Goal: Navigation & Orientation: Find specific page/section

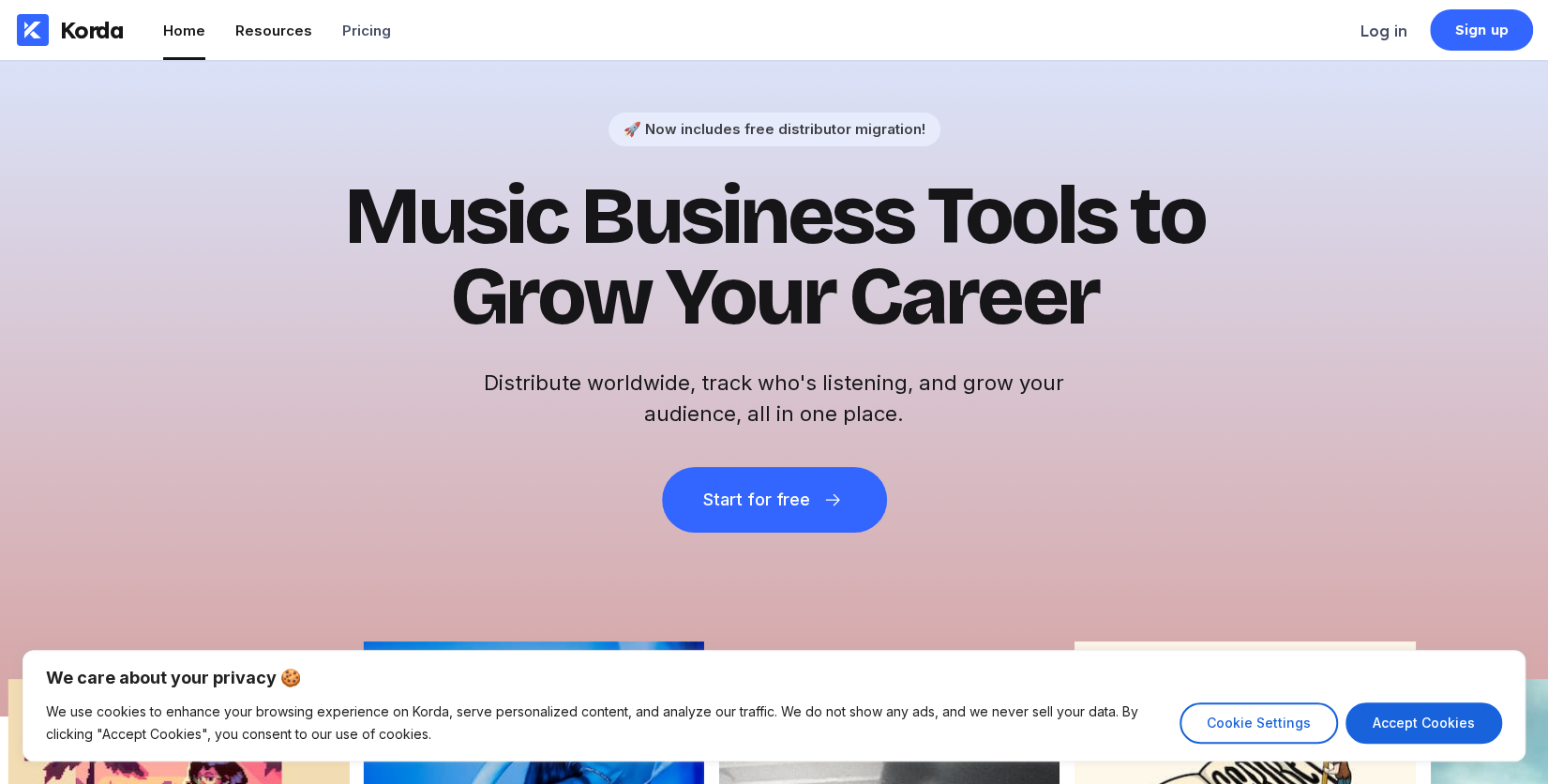
click at [279, 30] on div "Resources" at bounding box center [274, 30] width 77 height 18
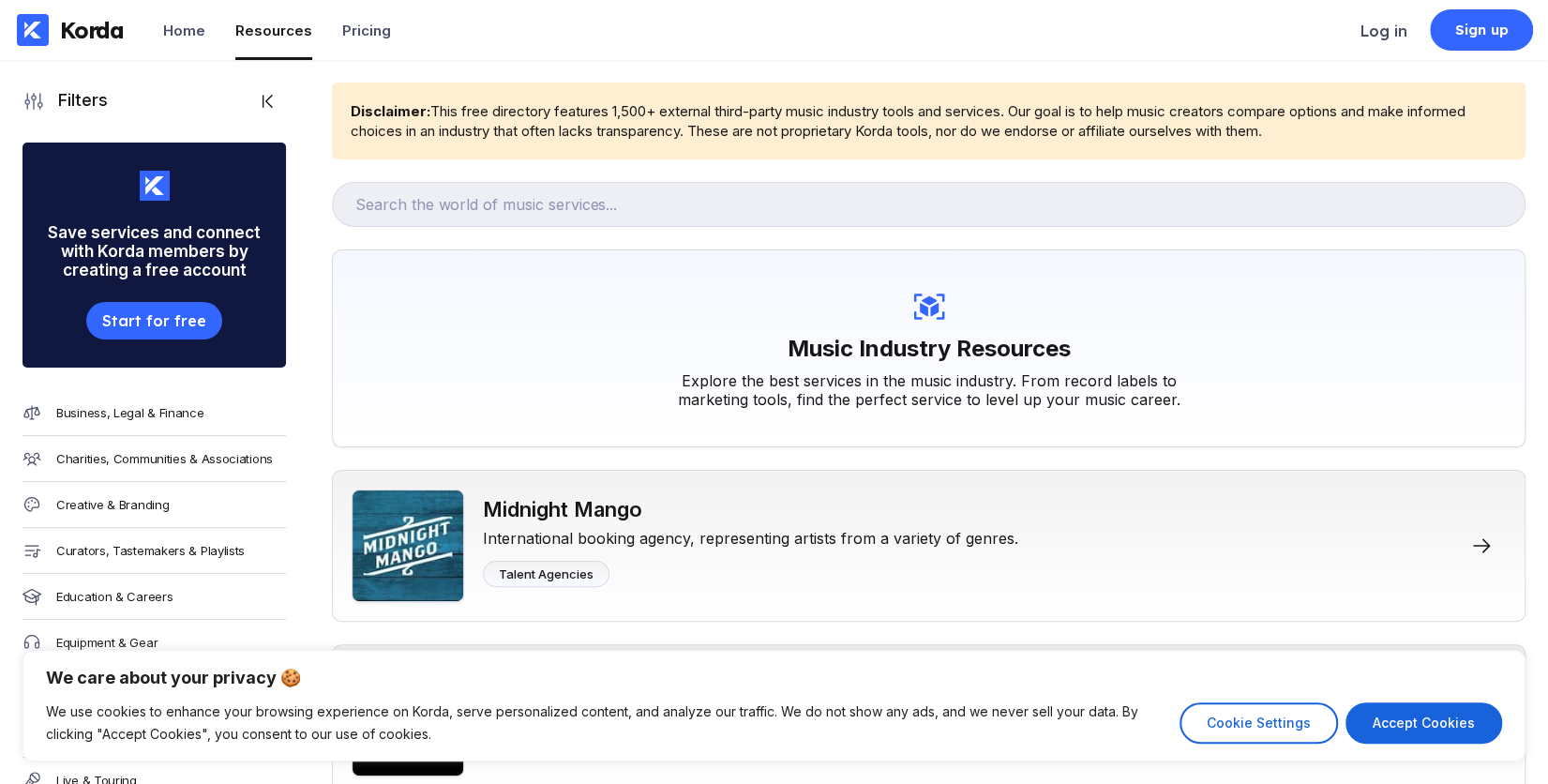
click at [276, 26] on div "Resources" at bounding box center [274, 30] width 77 height 18
click at [1442, 714] on button "Accept Cookies" at bounding box center [1424, 722] width 157 height 41
checkbox input "true"
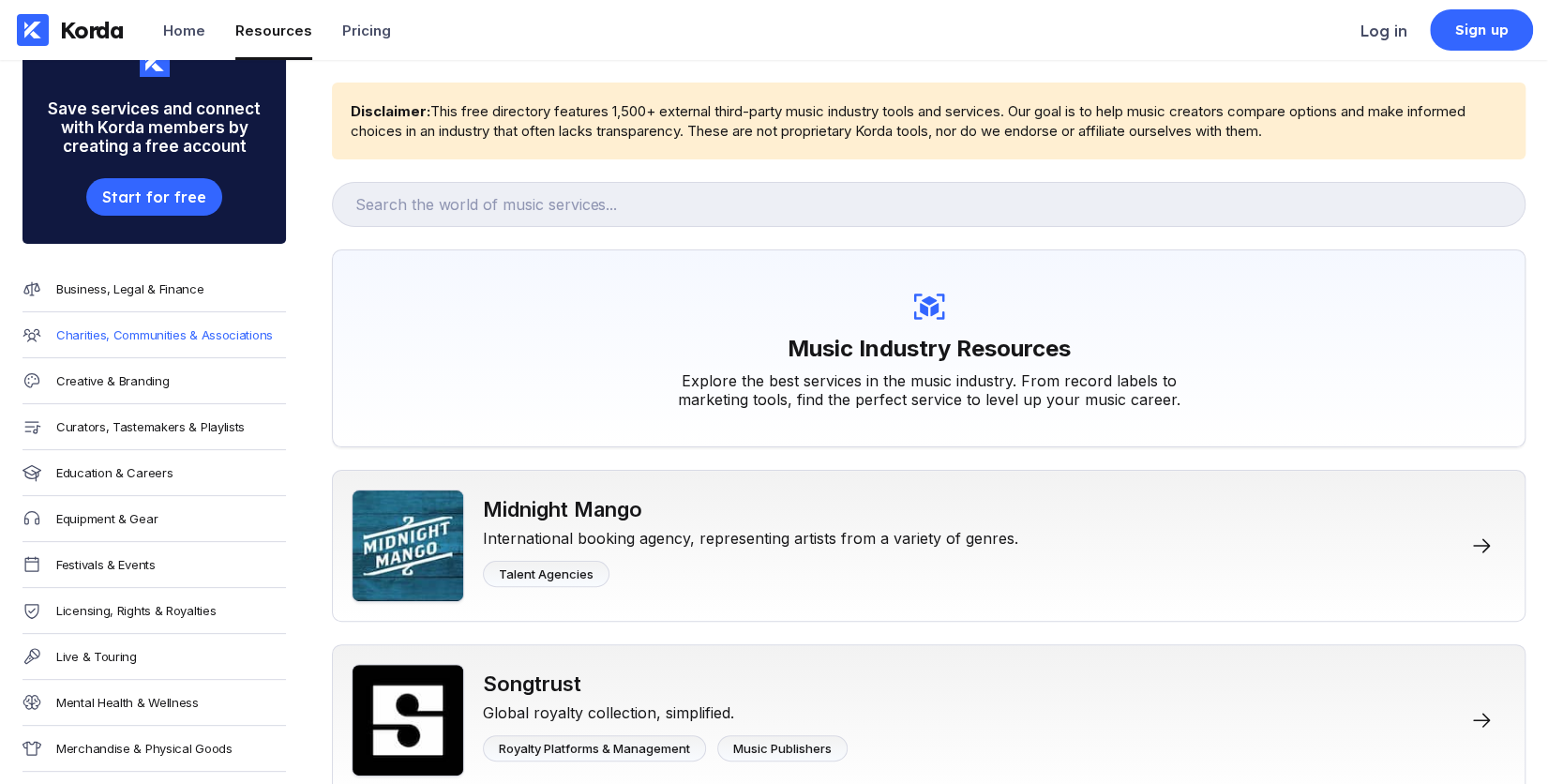
scroll to position [188, 0]
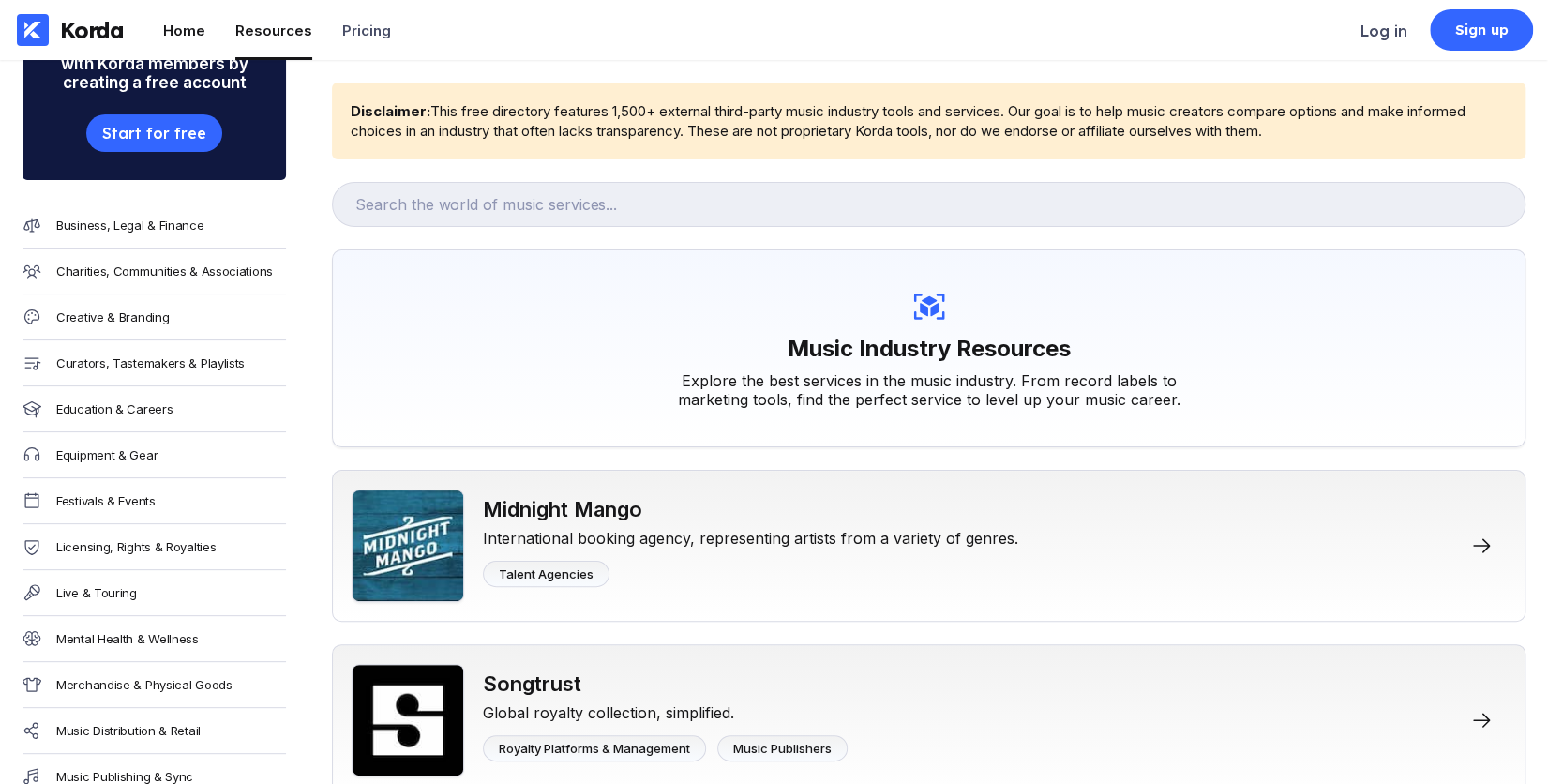
click at [187, 43] on li "Home" at bounding box center [185, 30] width 42 height 60
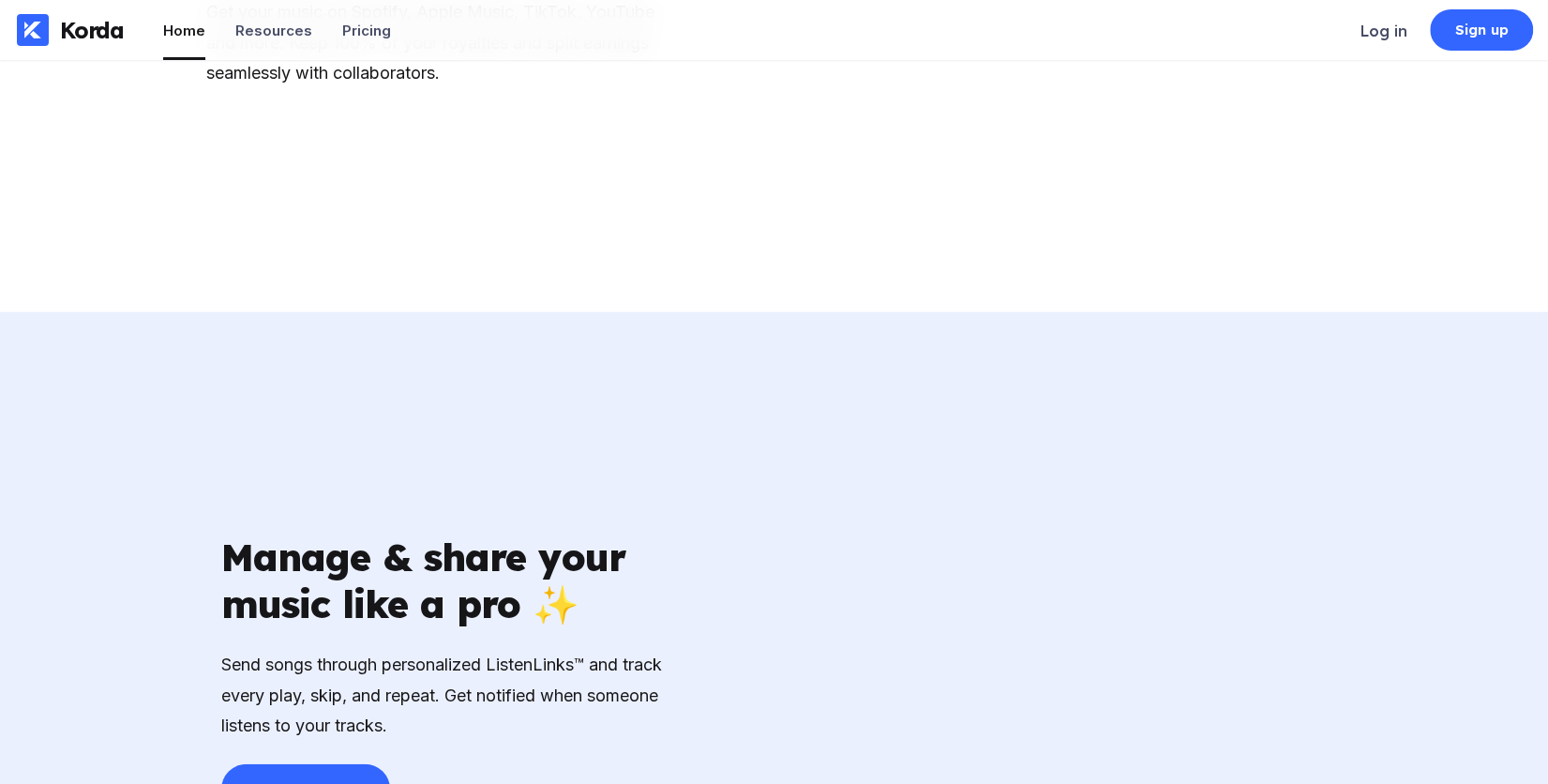
scroll to position [2719, 0]
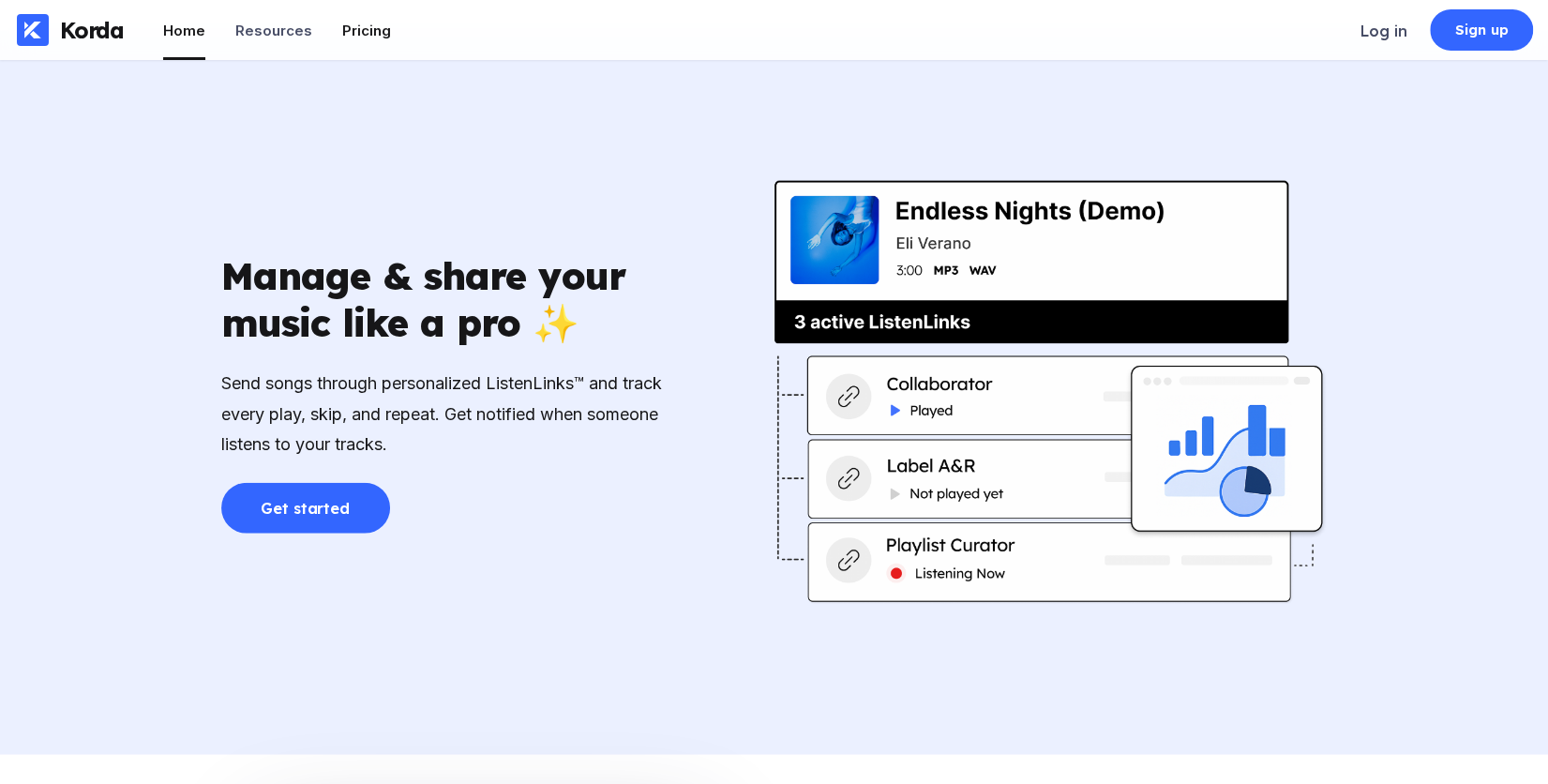
click at [357, 26] on div "Pricing" at bounding box center [367, 30] width 49 height 18
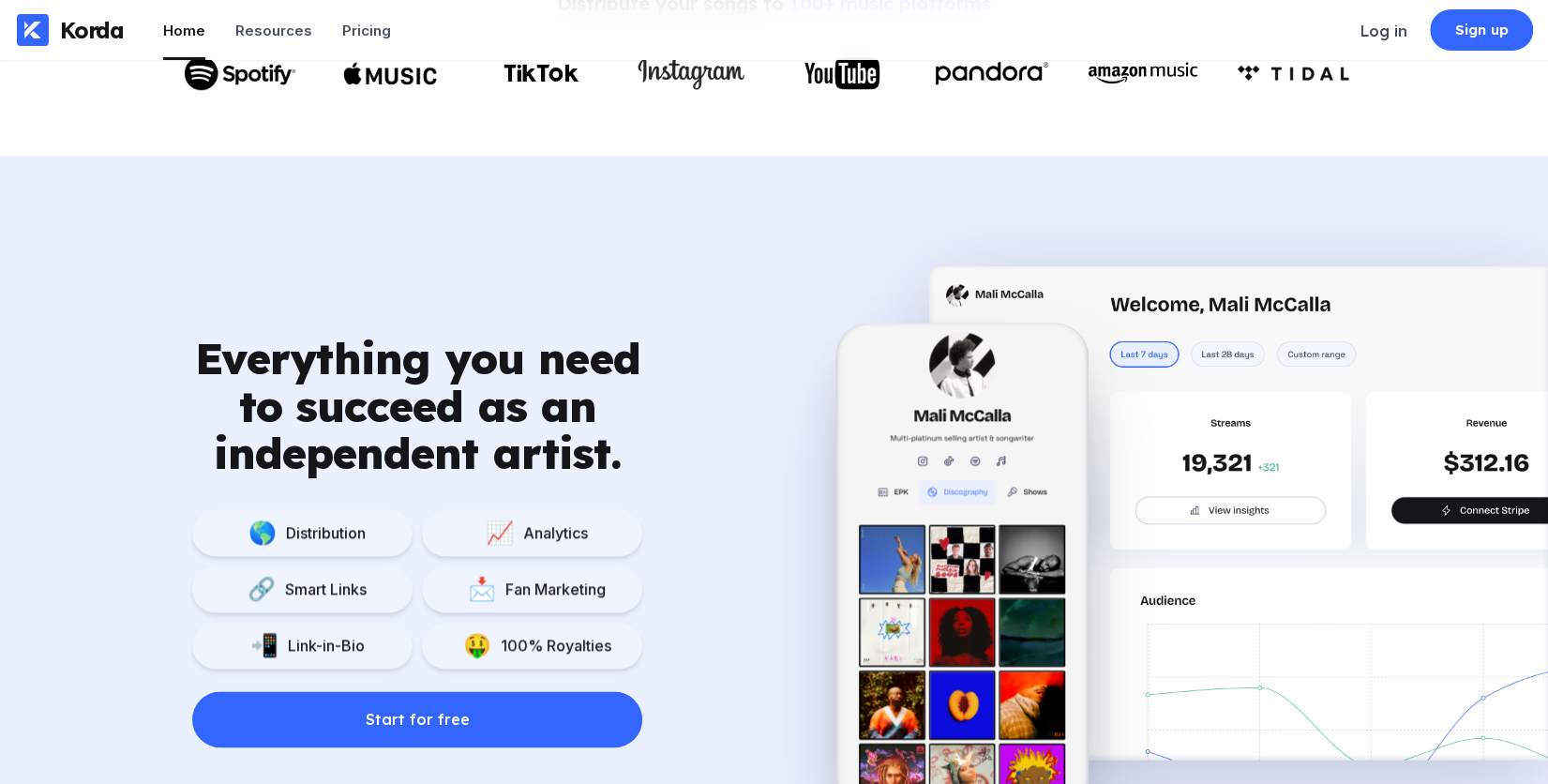
scroll to position [1229, 0]
